Goal: Task Accomplishment & Management: Complete application form

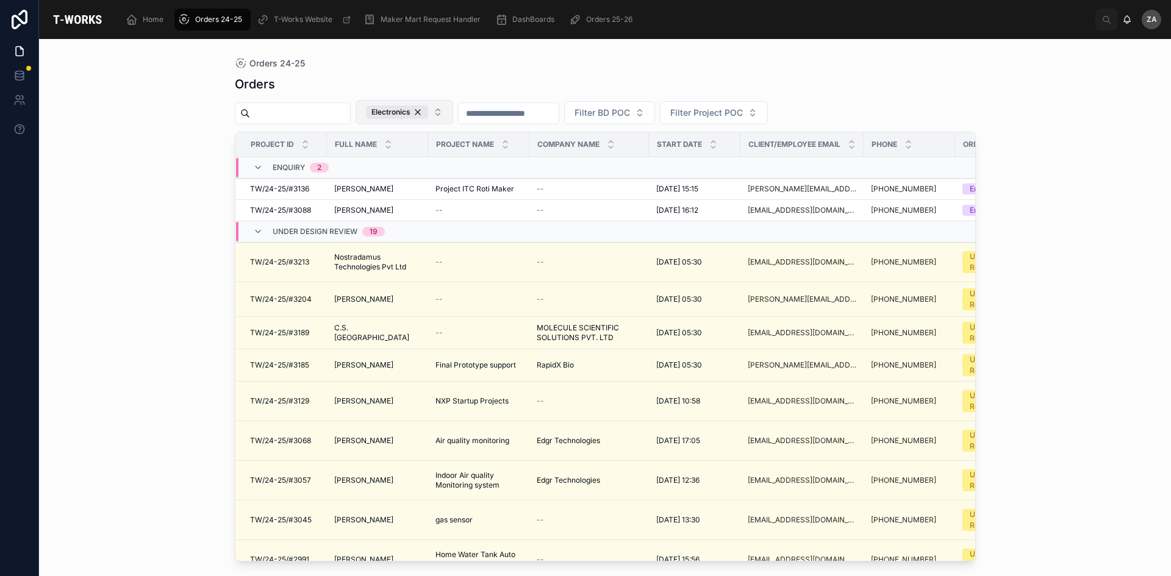
click at [453, 113] on button "Electronics" at bounding box center [405, 112] width 98 height 24
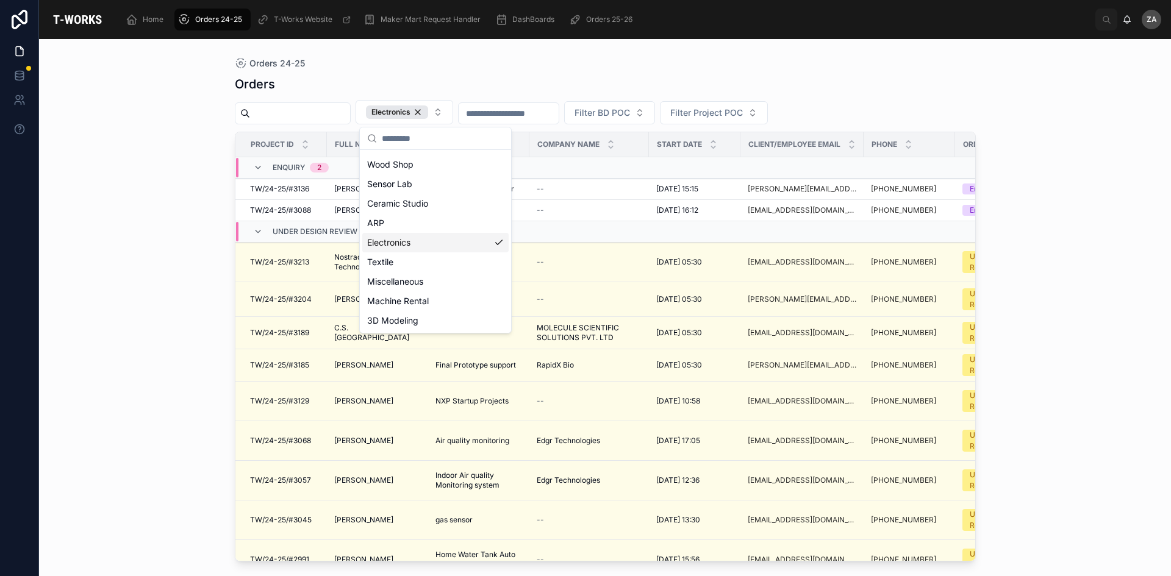
click at [415, 245] on div "Electronics" at bounding box center [435, 243] width 146 height 20
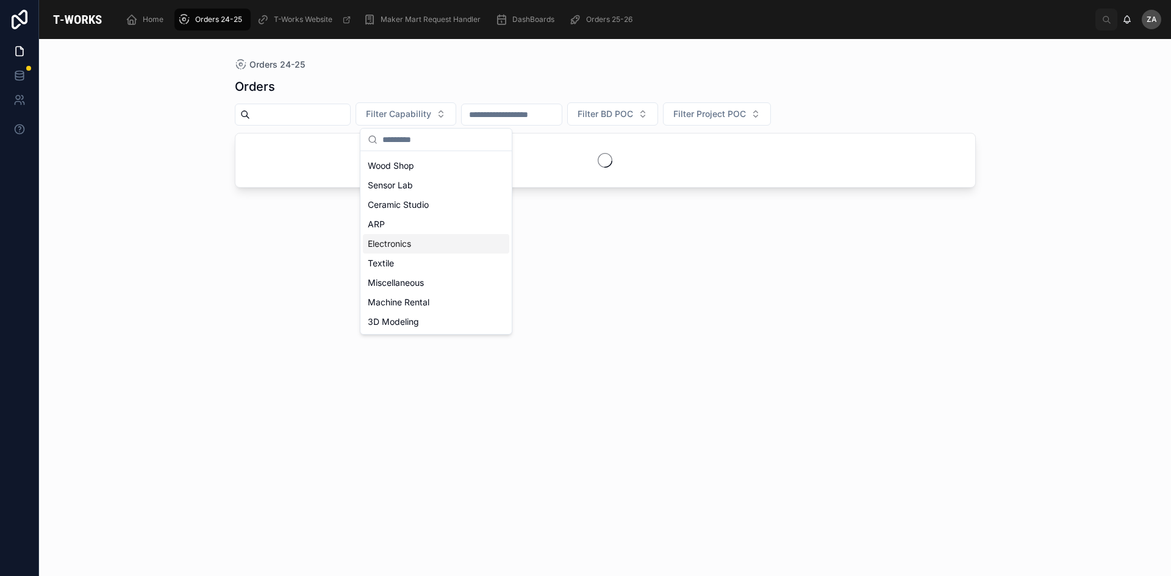
scroll to position [56, 0]
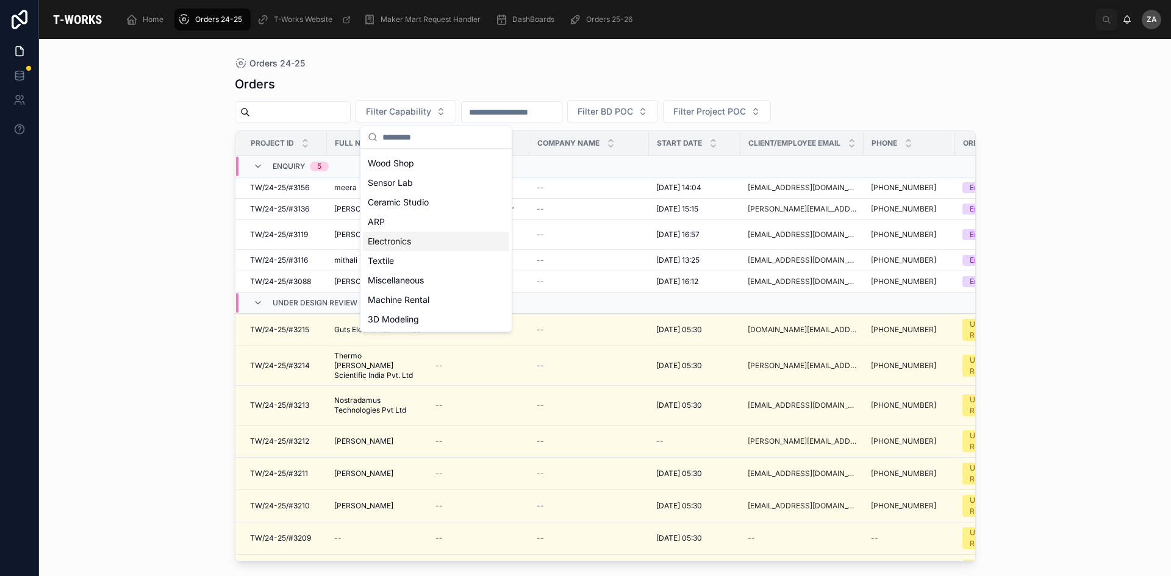
click at [136, 188] on div "Orders 24-25 Orders Filter Capability Filter BD POC Filter Project POC Project …" at bounding box center [605, 307] width 1132 height 537
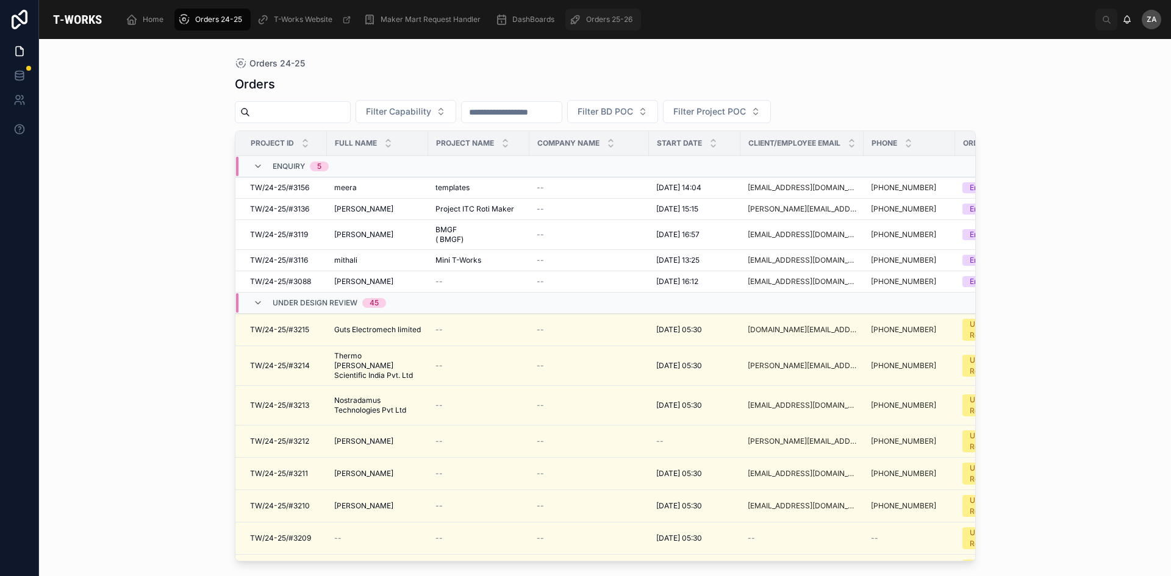
click at [608, 16] on span "Orders 25-26" at bounding box center [609, 20] width 46 height 10
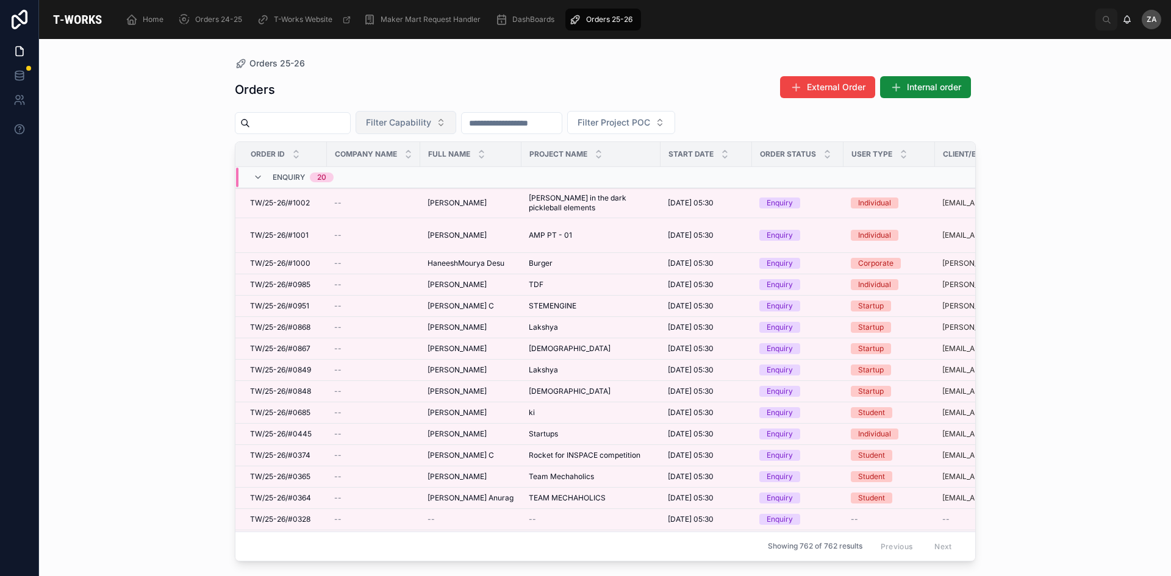
click at [456, 124] on button "Filter Capability" at bounding box center [406, 122] width 101 height 23
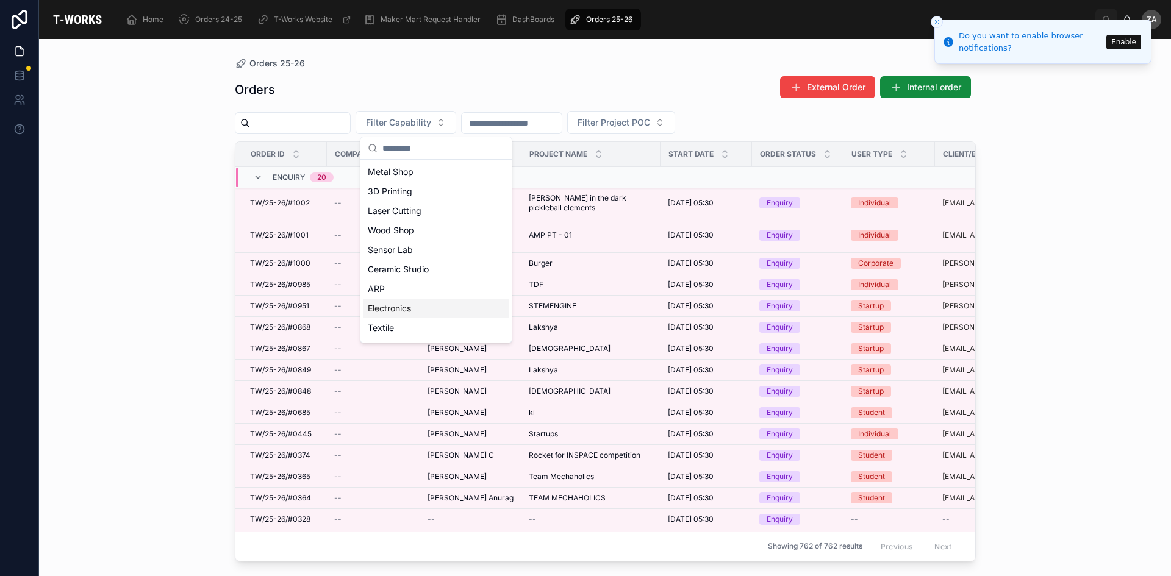
click at [405, 306] on div "Electronics" at bounding box center [436, 309] width 146 height 20
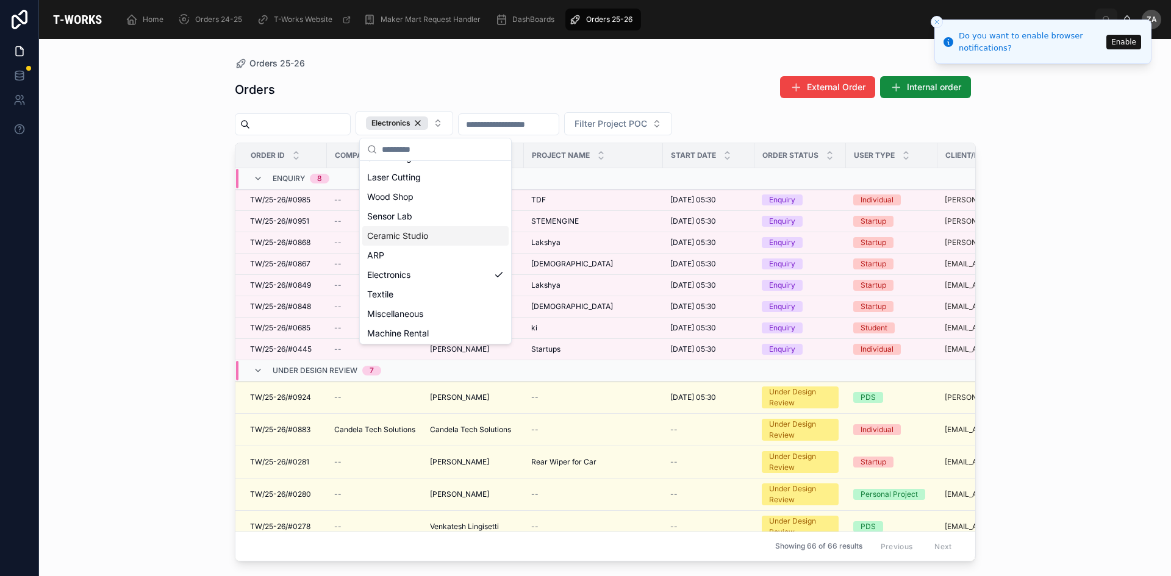
scroll to position [76, 0]
click at [412, 256] on div "Electronics" at bounding box center [435, 254] width 146 height 20
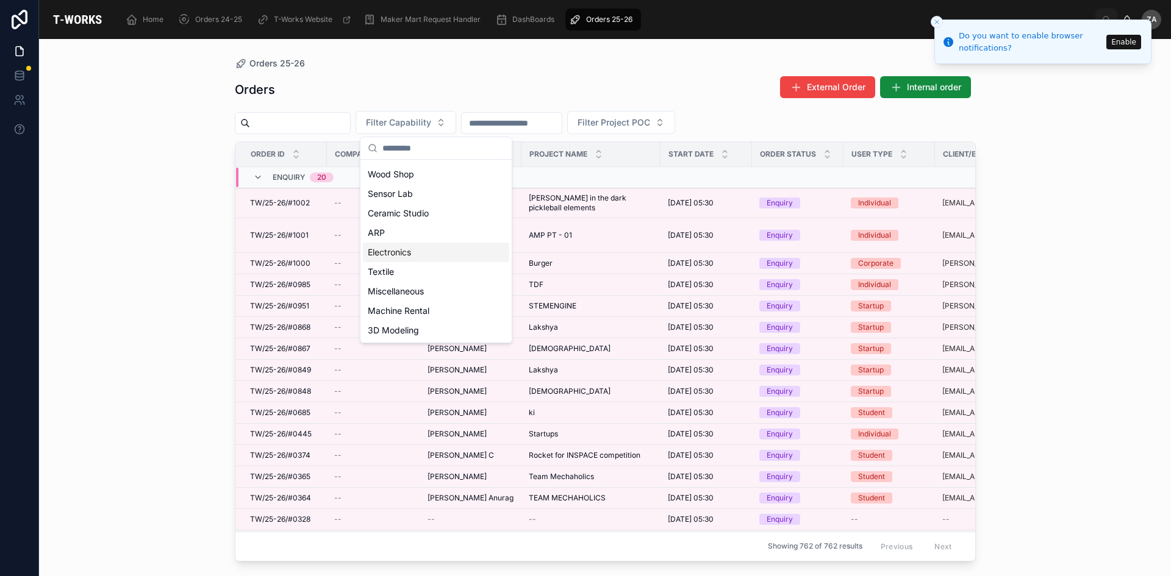
scroll to position [56, 0]
click at [440, 254] on div "Electronics" at bounding box center [436, 253] width 146 height 20
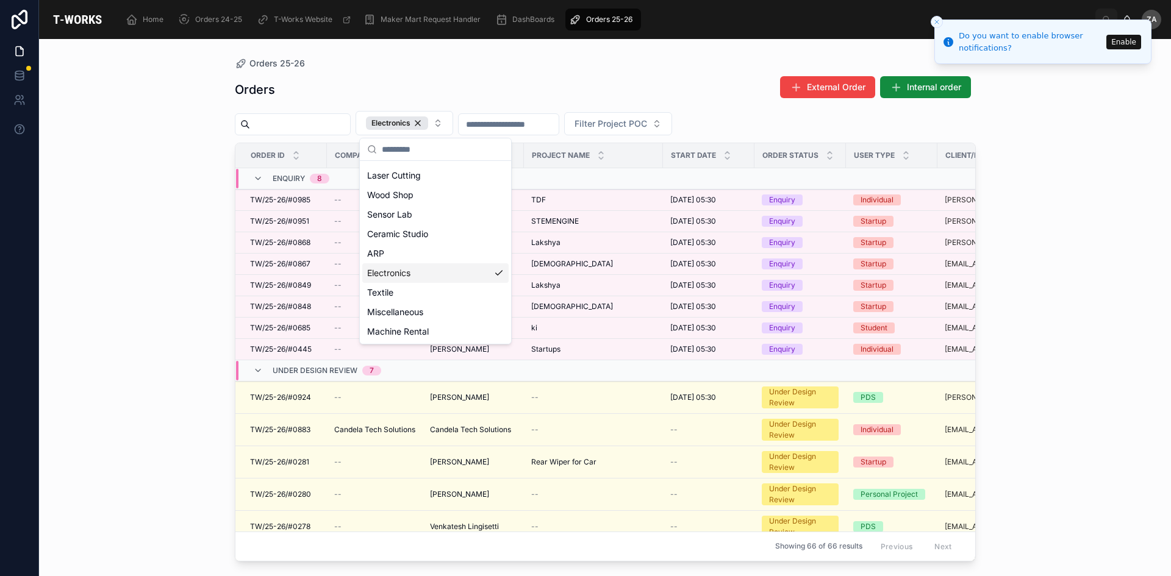
scroll to position [76, 0]
click at [1025, 185] on div "Orders 25-26 Orders External Order Internal order Electronics Filter Project PO…" at bounding box center [605, 307] width 1132 height 537
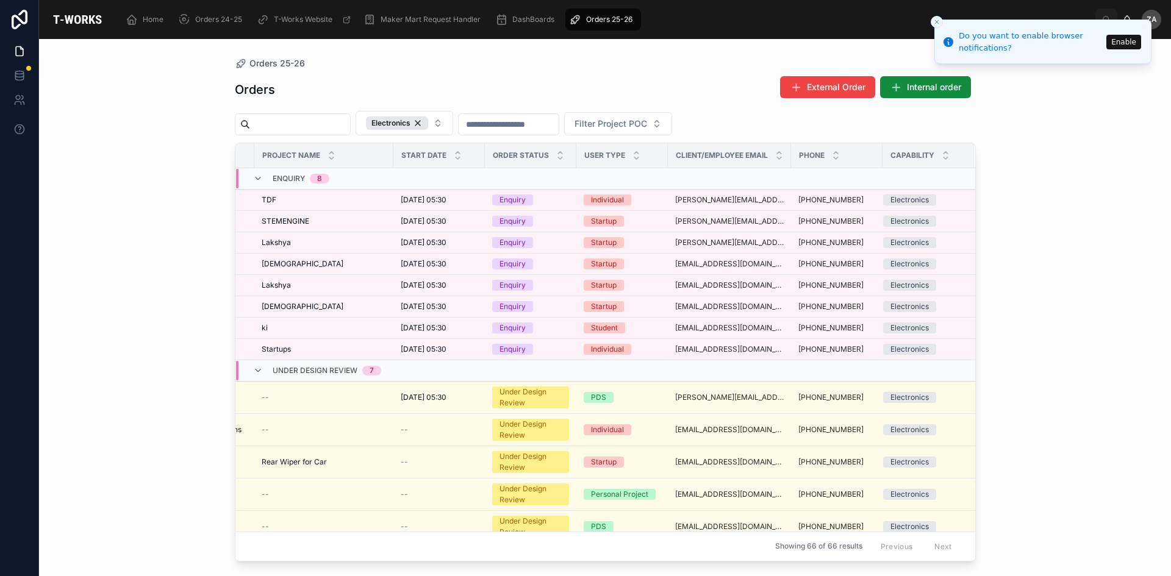
scroll to position [0, 280]
click at [931, 91] on span "Internal order" at bounding box center [934, 87] width 54 height 12
